Goal: Information Seeking & Learning: Learn about a topic

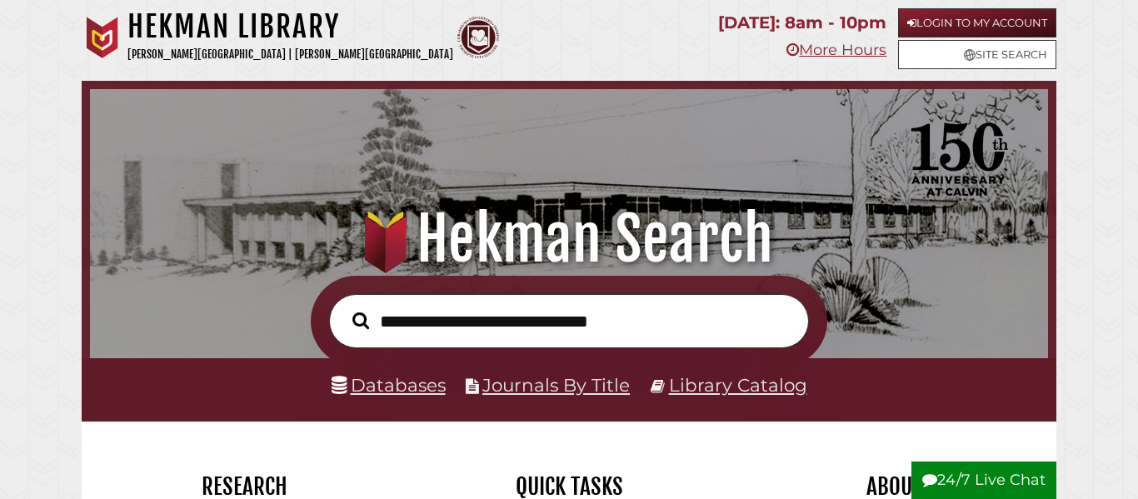
scroll to position [317, 950]
click at [387, 382] on link "Databases" at bounding box center [389, 385] width 114 height 22
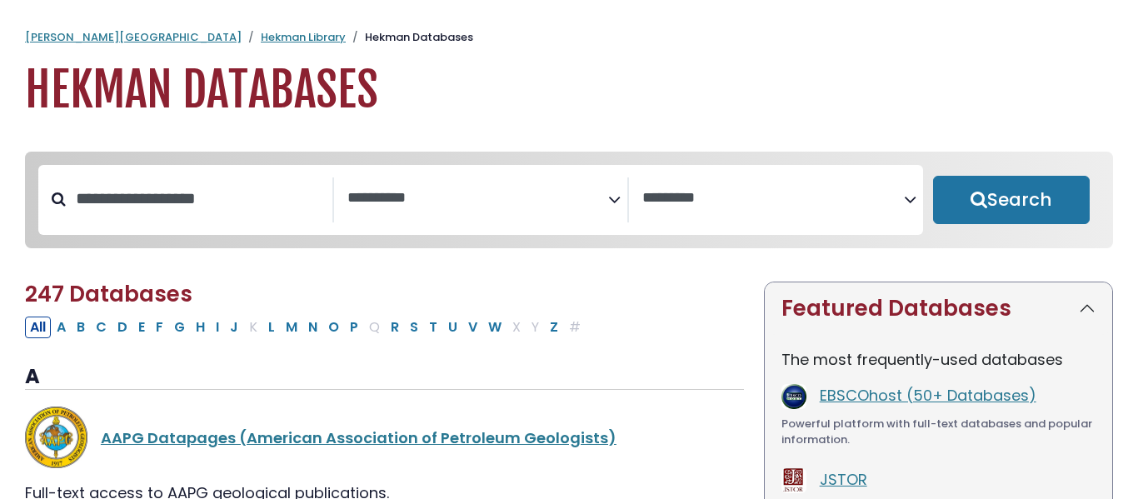
select select "Database Subject Filter"
select select "Database Vendors Filter"
click at [353, 317] on button "P" at bounding box center [354, 328] width 18 height 22
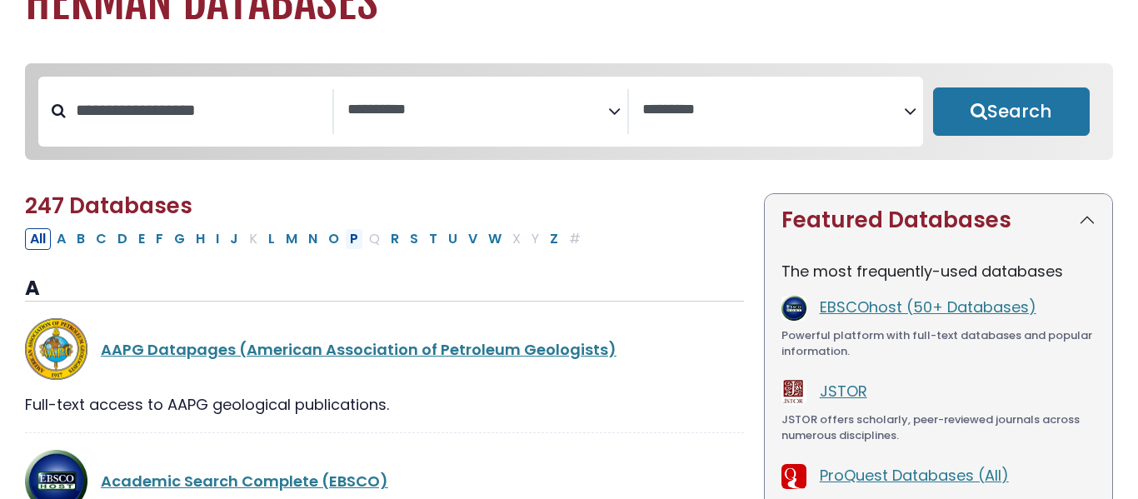
select select "Database Subject Filter"
select select "Database Vendors Filter"
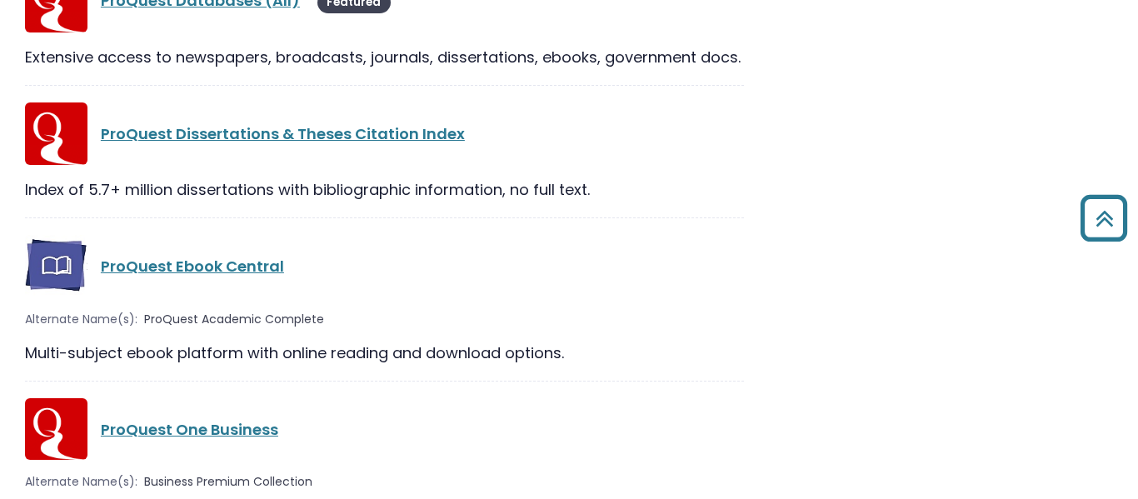
scroll to position [2207, 0]
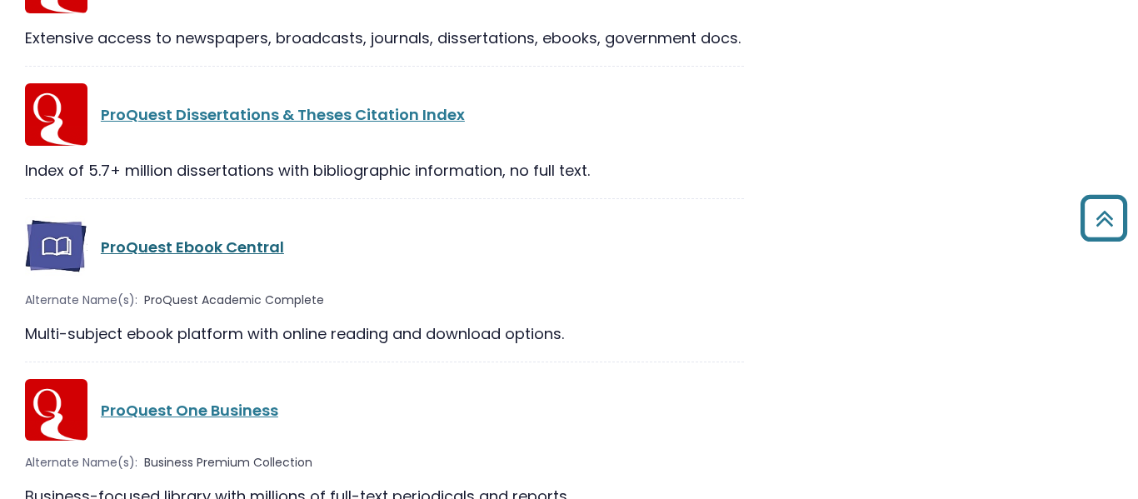
click at [222, 254] on link "ProQuest Ebook Central" at bounding box center [192, 247] width 183 height 21
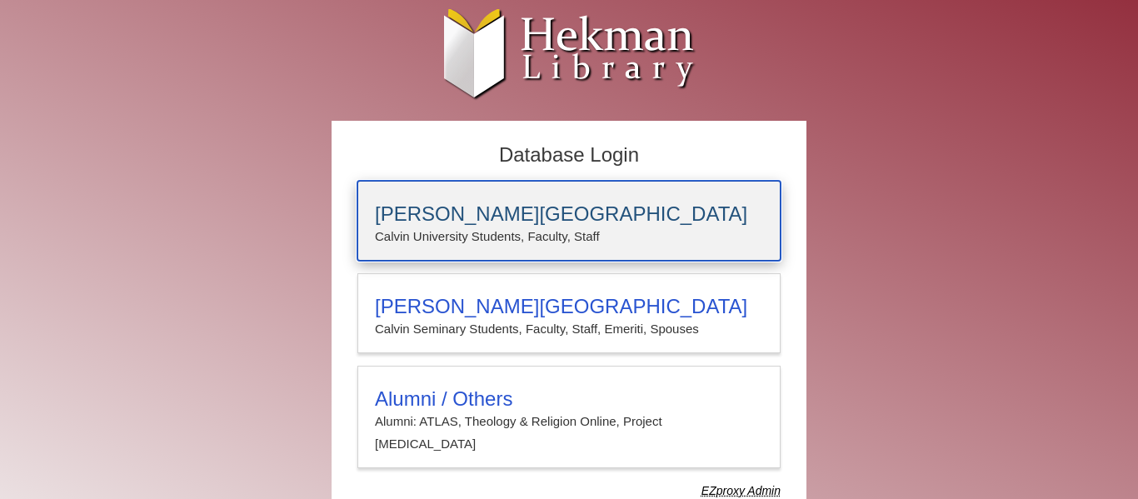
click at [435, 209] on h3 "[PERSON_NAME][GEOGRAPHIC_DATA]" at bounding box center [569, 213] width 388 height 23
